Goal: Contribute content

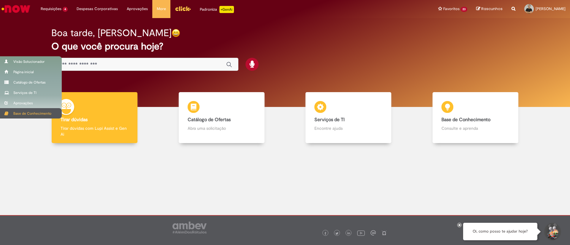
click at [24, 114] on div "Base de Conhecimento" at bounding box center [31, 113] width 62 height 10
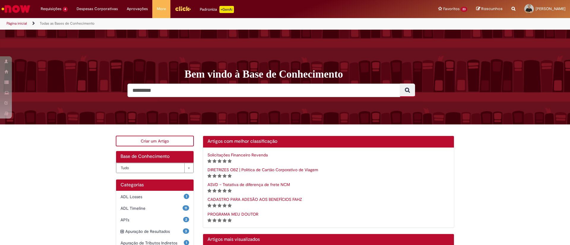
click at [199, 90] on input "Pesquisar" at bounding box center [263, 91] width 273 height 14
click at [165, 89] on input "Pesquisar" at bounding box center [263, 91] width 273 height 14
drag, startPoint x: 45, startPoint y: 167, endPoint x: 50, endPoint y: 165, distance: 4.9
click at [161, 142] on link "Criar um Artigo" at bounding box center [155, 141] width 78 height 11
